Goal: Browse casually

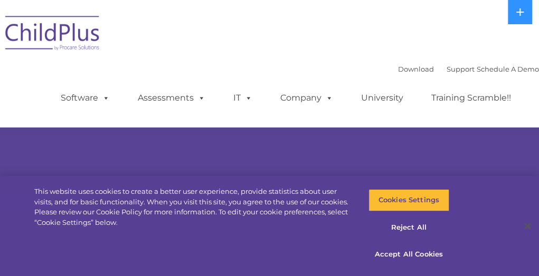
select select "MEDIUM"
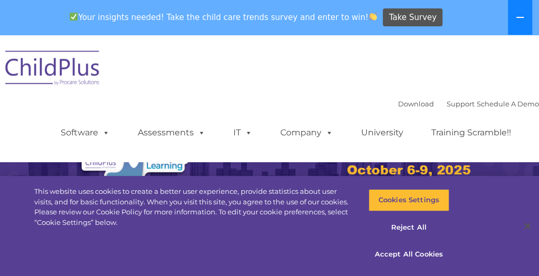
click at [520, 18] on icon at bounding box center [520, 17] width 8 height 8
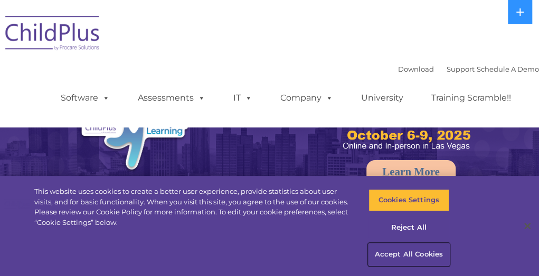
click at [393, 257] on button "Accept All Cookies" at bounding box center [408, 255] width 81 height 22
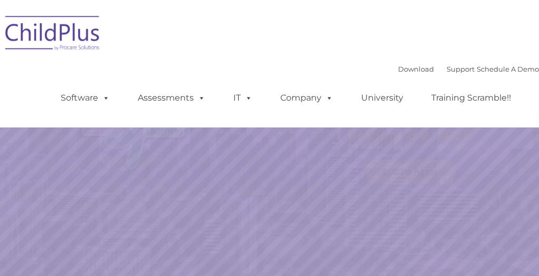
select select "MEDIUM"
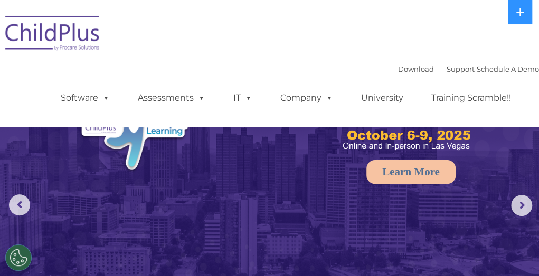
click at [91, 32] on img at bounding box center [53, 34] width 106 height 53
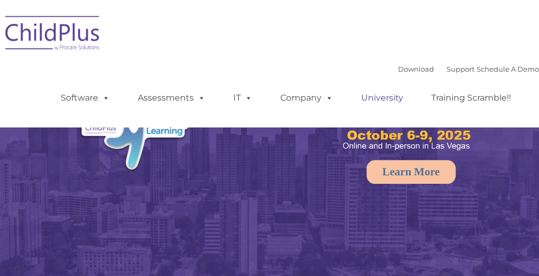
select select "MEDIUM"
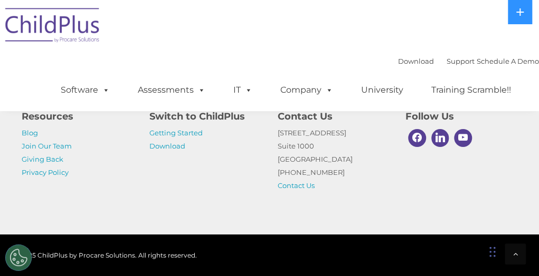
scroll to position [1403, 0]
